Goal: Check status: Check status

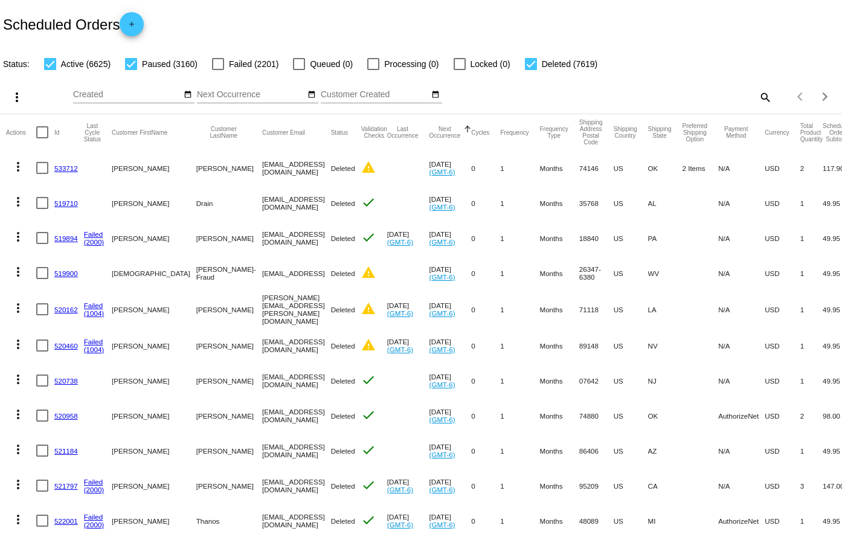
click at [758, 91] on mat-icon "search" at bounding box center [765, 97] width 15 height 19
click at [697, 100] on div "Search" at bounding box center [668, 92] width 210 height 24
click at [697, 93] on input "Search" at bounding box center [668, 95] width 210 height 10
paste input "580630"
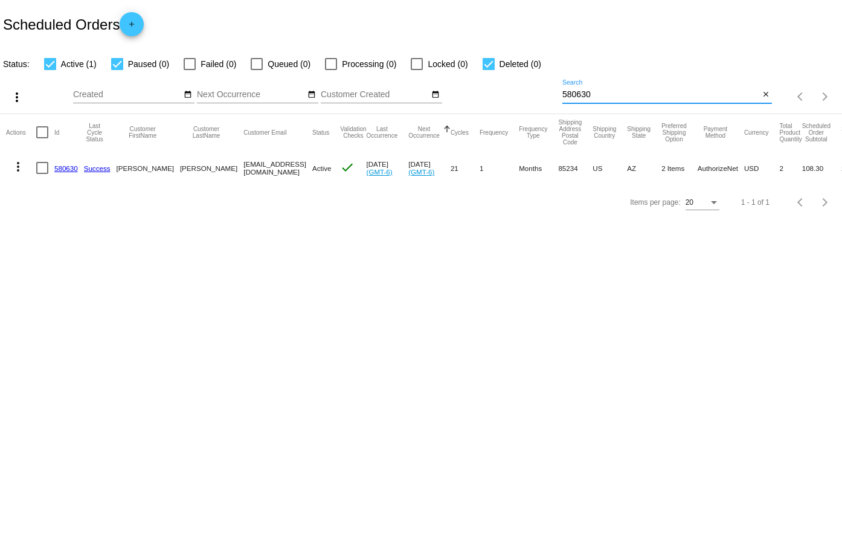
click at [621, 94] on input "580630" at bounding box center [661, 95] width 197 height 10
paste input
type input "580630"
click at [66, 167] on link "580630" at bounding box center [66, 168] width 24 height 8
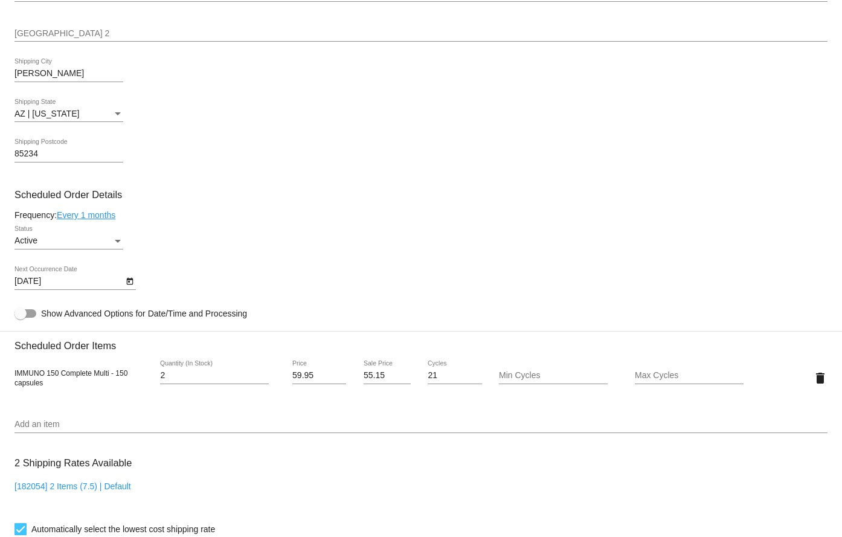
scroll to position [544, 0]
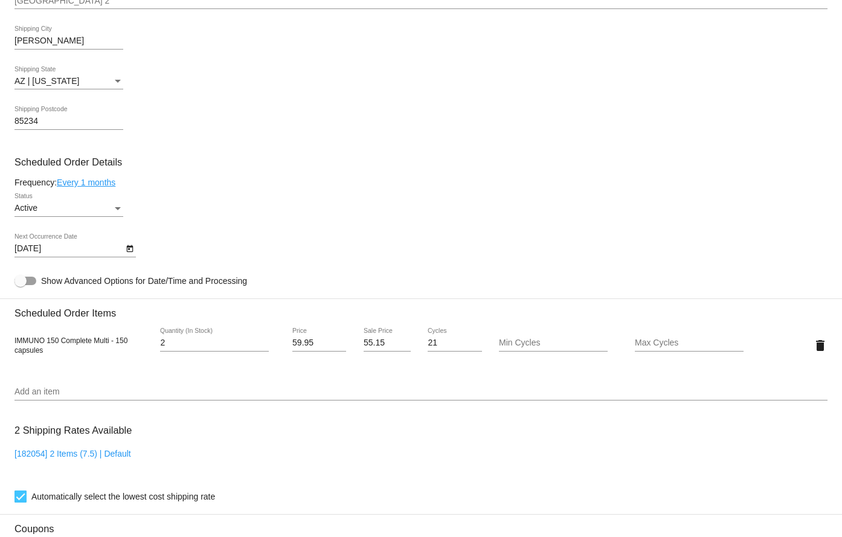
click at [130, 250] on icon "Open calendar" at bounding box center [130, 249] width 8 height 15
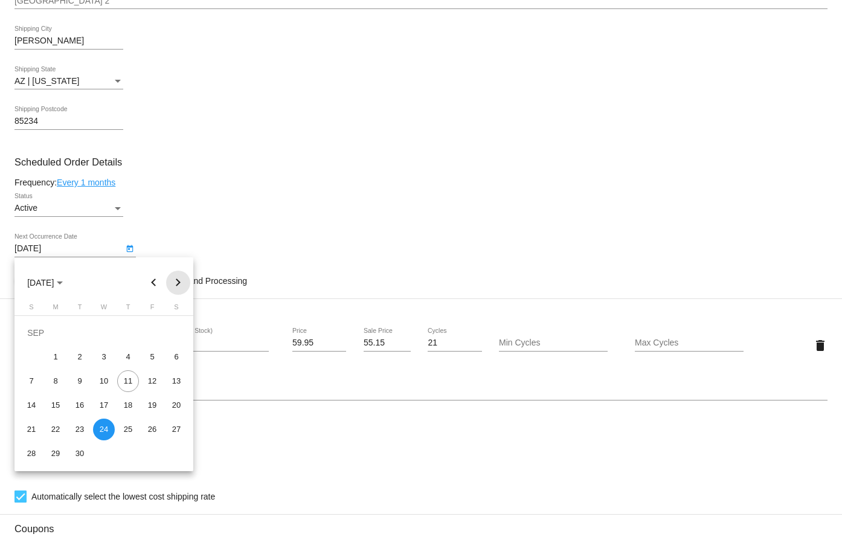
click at [175, 286] on button "Next month" at bounding box center [178, 283] width 24 height 24
click at [105, 358] on div "8" at bounding box center [104, 357] width 22 height 22
type input "[DATE]"
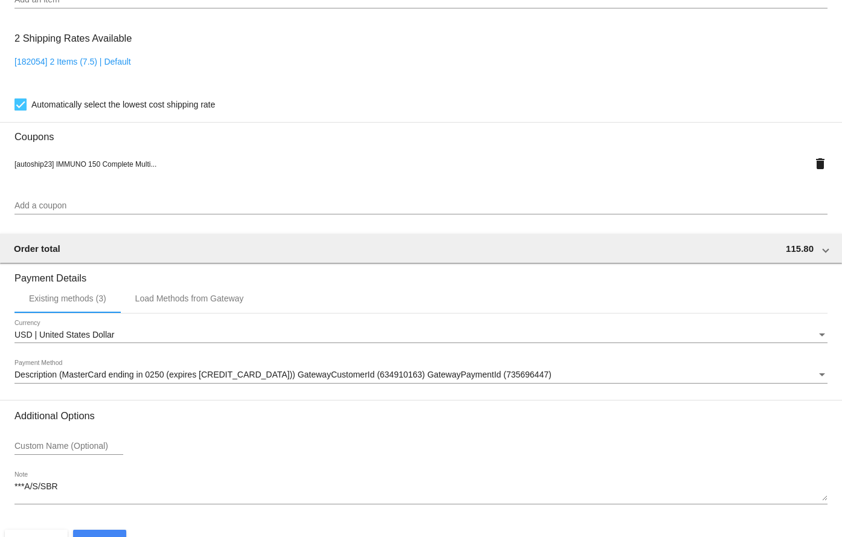
scroll to position [970, 0]
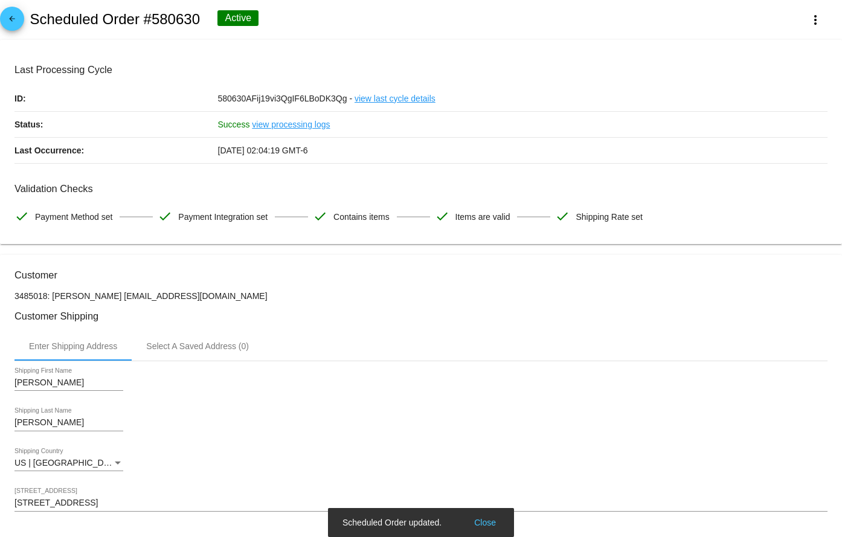
scroll to position [0, 0]
